Goal: Find specific page/section: Find specific page/section

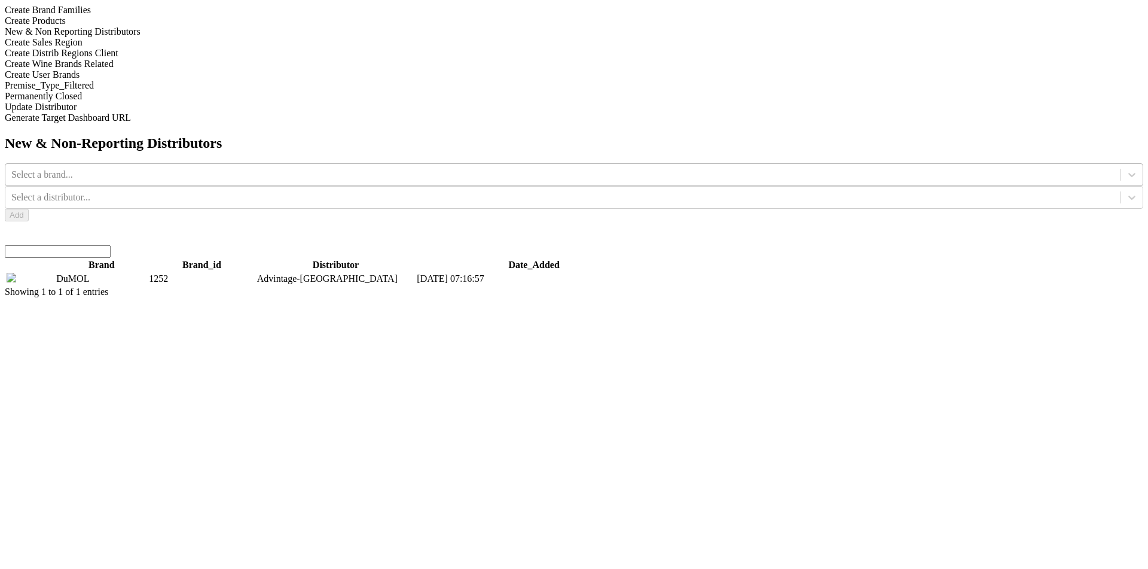
click at [434, 168] on div at bounding box center [563, 174] width 1104 height 13
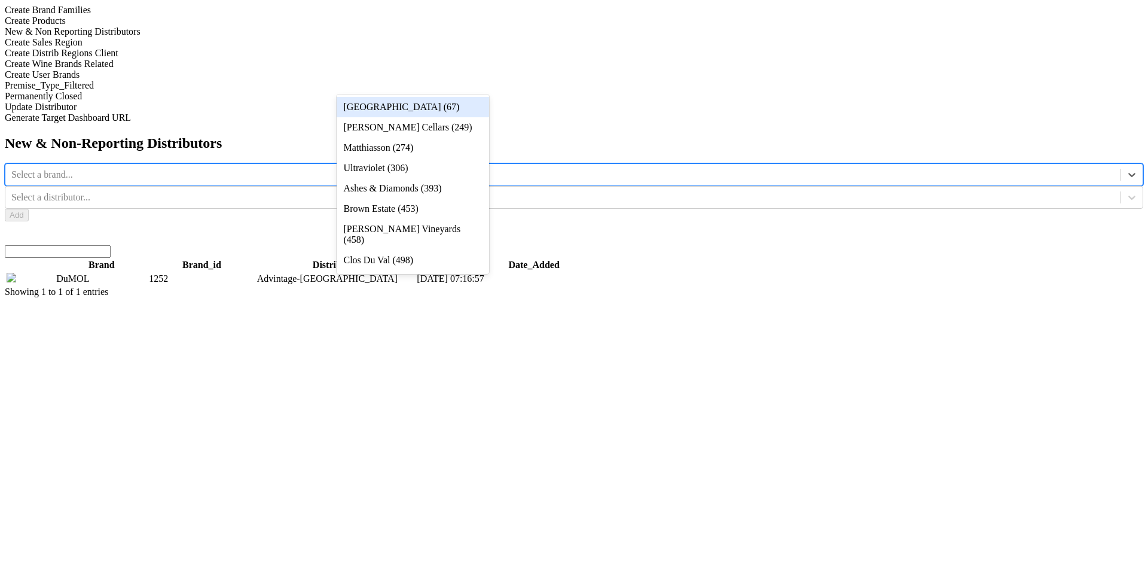
click at [440, 102] on div "[GEOGRAPHIC_DATA] (67)" at bounding box center [413, 107] width 153 height 20
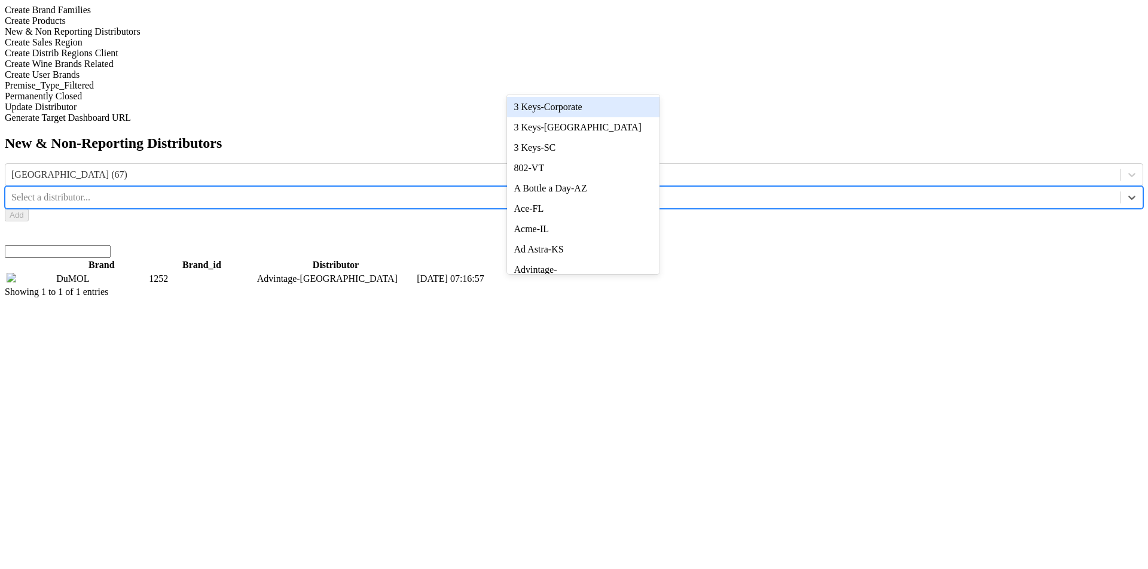
click at [586, 191] on div at bounding box center [563, 197] width 1104 height 13
click at [586, 97] on div "3 Keys-Corporate" at bounding box center [583, 107] width 153 height 20
click at [516, 191] on div at bounding box center [563, 197] width 1104 height 13
click at [555, 131] on div "3 Keys-[GEOGRAPHIC_DATA]" at bounding box center [583, 127] width 153 height 20
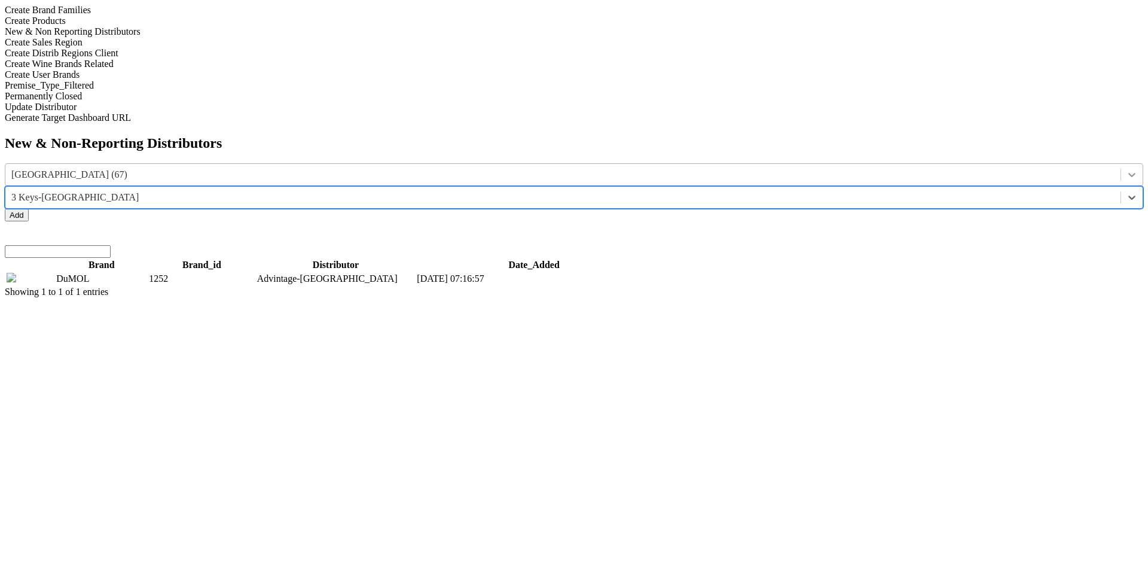
click at [1122, 164] on div at bounding box center [1133, 175] width 22 height 22
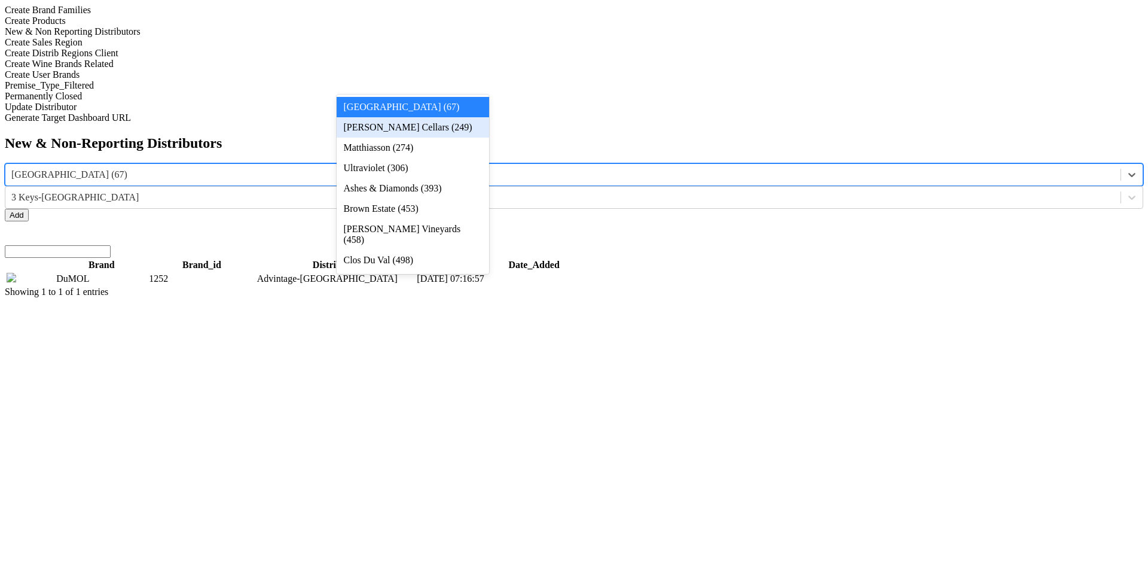
click at [484, 133] on div "[PERSON_NAME] Cellars (249)" at bounding box center [413, 127] width 153 height 20
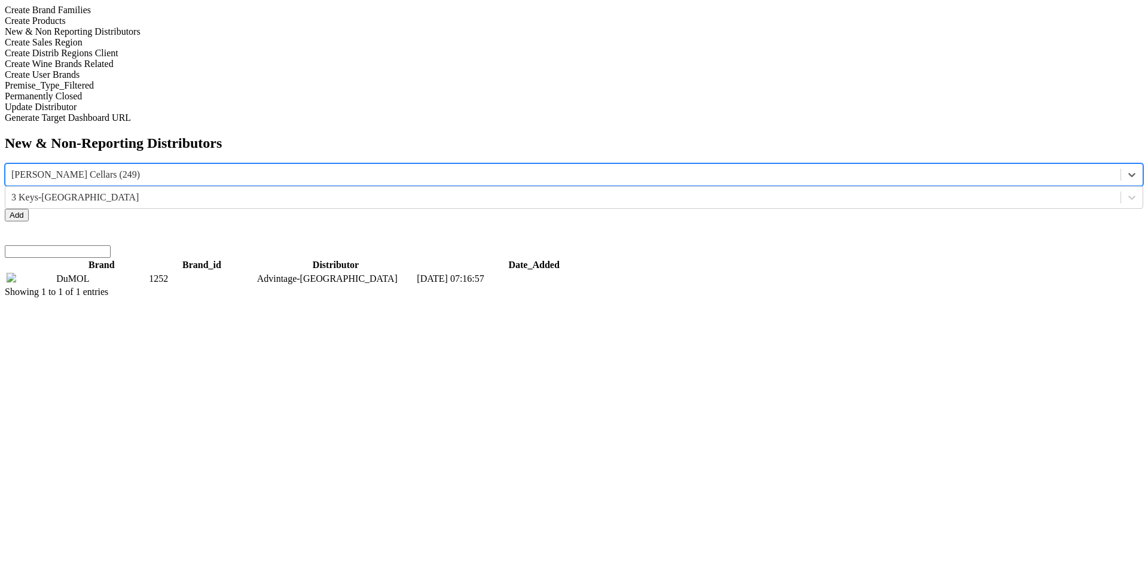
click at [652, 272] on td "[DATE] 07:16:57" at bounding box center [534, 278] width 236 height 13
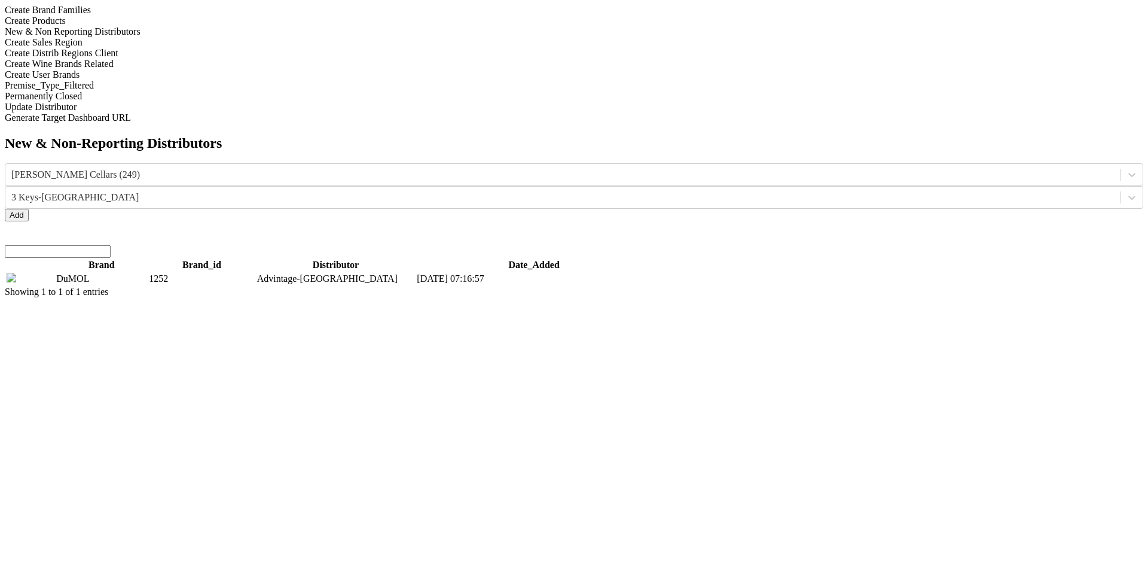
click at [652, 272] on td "[DATE] 07:16:57" at bounding box center [534, 278] width 236 height 13
click at [652, 259] on th "Date_Added" at bounding box center [534, 265] width 236 height 12
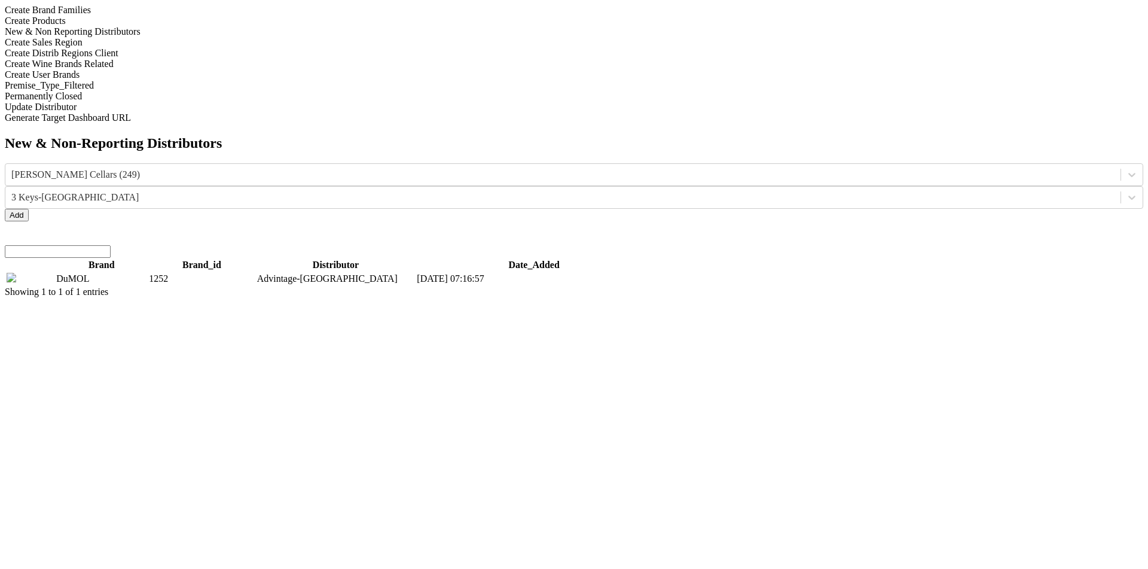
click at [652, 259] on th "Date_Added" at bounding box center [534, 265] width 236 height 12
click at [652, 272] on td "[DATE] 07:16:57" at bounding box center [534, 278] width 236 height 13
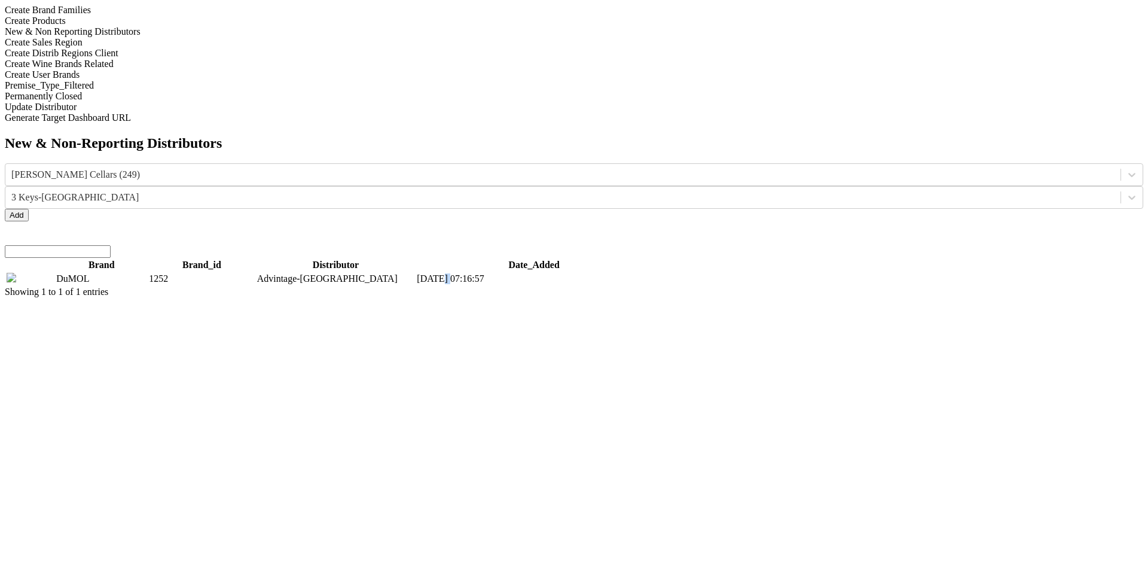
click at [652, 272] on td "[DATE] 07:16:57" at bounding box center [534, 278] width 236 height 13
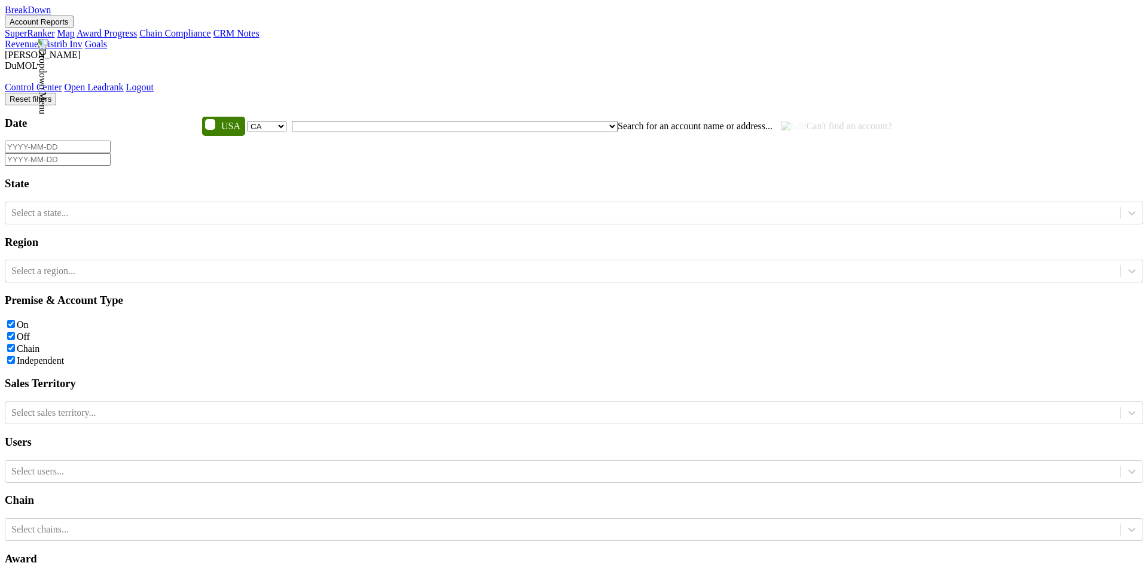
select select "CA"
